Goal: Understand process/instructions: Learn how to perform a task or action

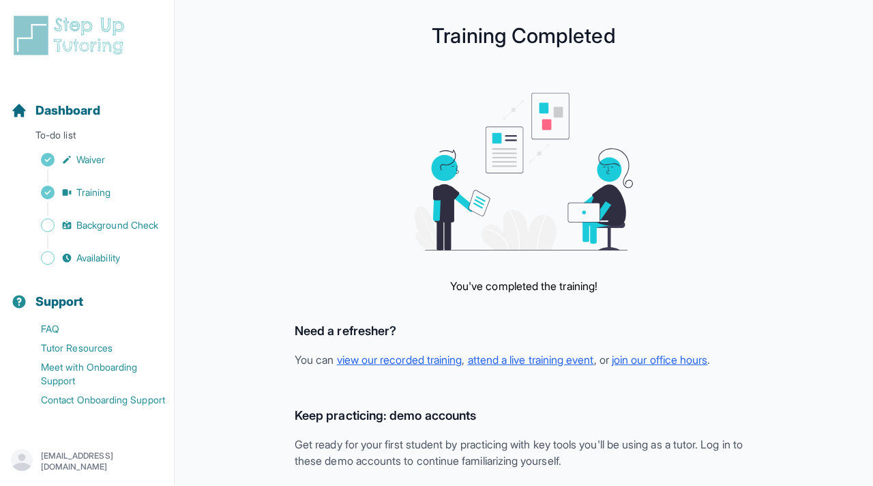
click at [82, 38] on img at bounding box center [71, 36] width 121 height 44
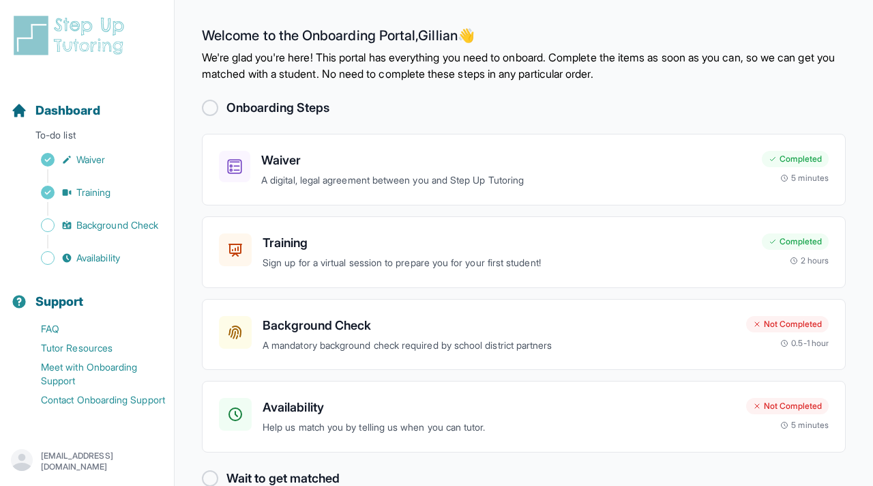
click at [82, 38] on img at bounding box center [71, 36] width 121 height 44
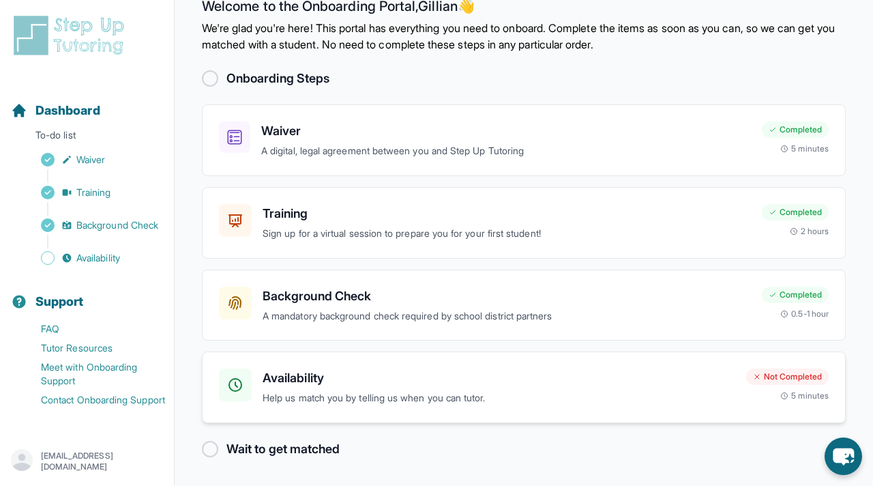
click at [383, 383] on h3 "Availability" at bounding box center [499, 377] width 473 height 19
